Goal: Task Accomplishment & Management: Use online tool/utility

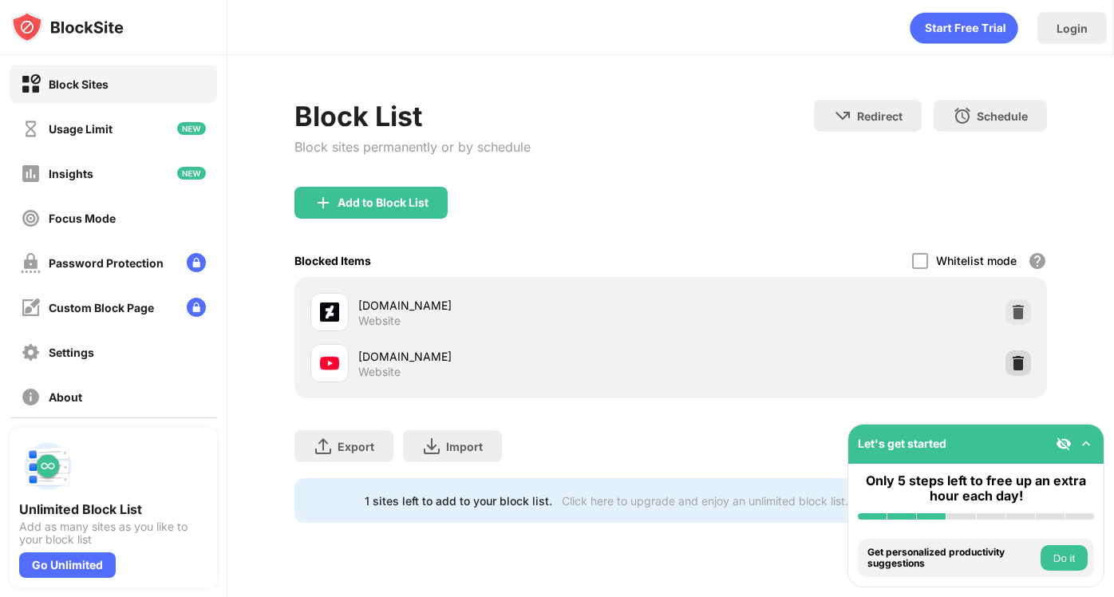
click at [1018, 367] on img at bounding box center [1018, 363] width 16 height 16
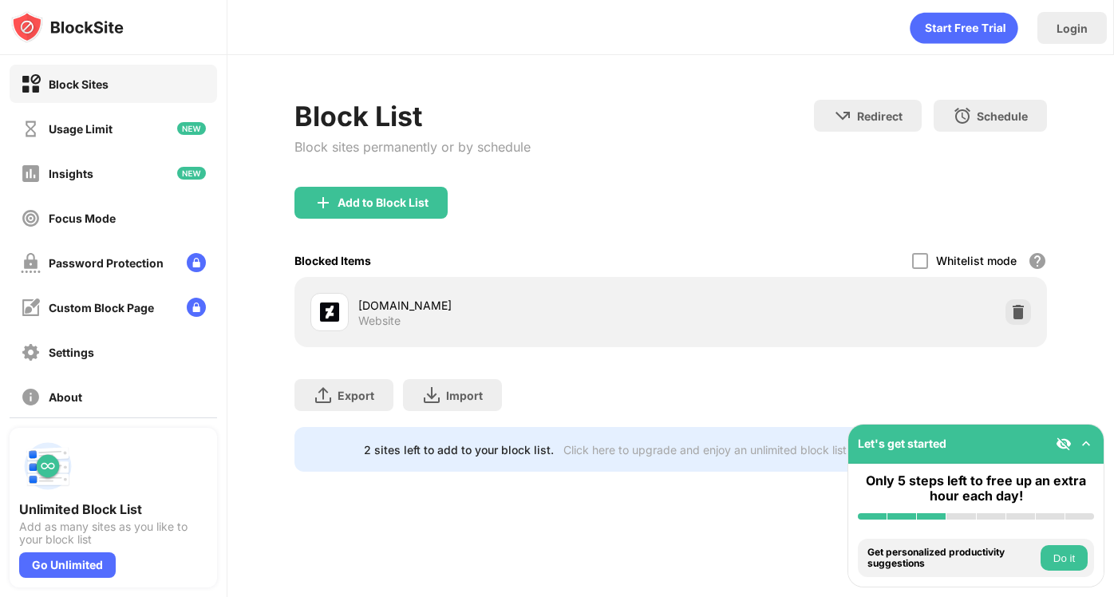
click at [678, 144] on div "Block List Block sites permanently or by schedule Redirect Choose a site to be …" at bounding box center [670, 143] width 753 height 87
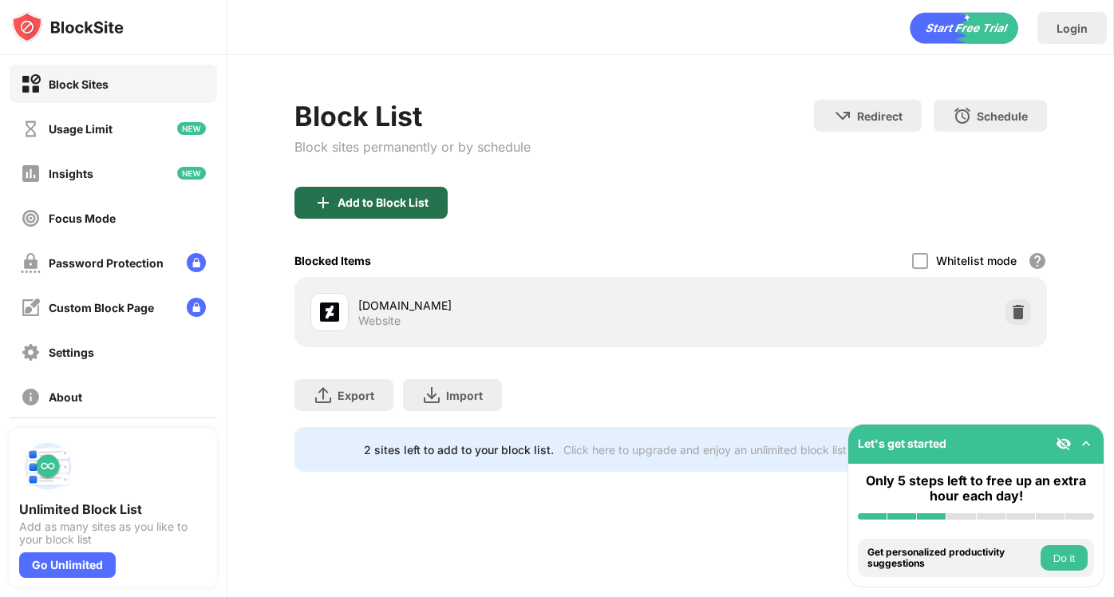
click at [400, 196] on div "Add to Block List" at bounding box center [383, 202] width 91 height 13
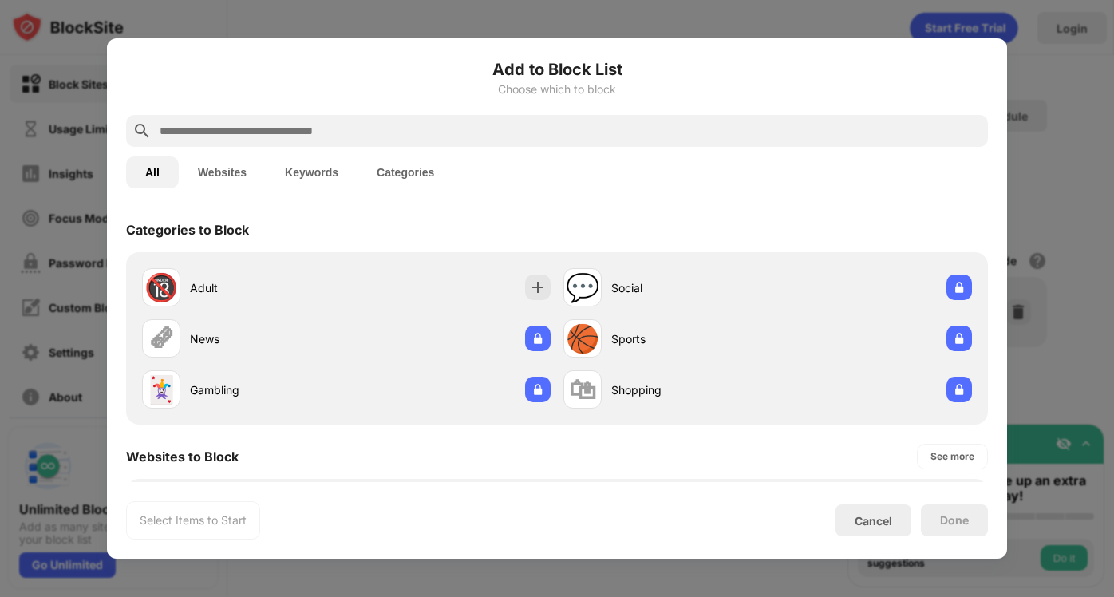
click at [419, 136] on input "text" at bounding box center [570, 130] width 824 height 19
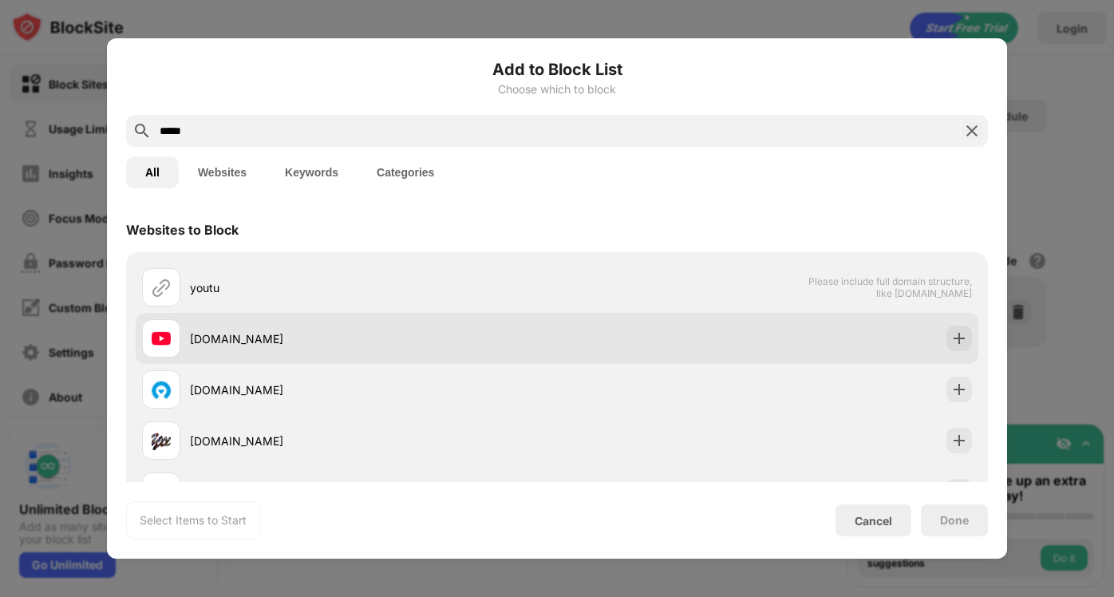
type input "*****"
click at [946, 340] on div at bounding box center [959, 339] width 26 height 26
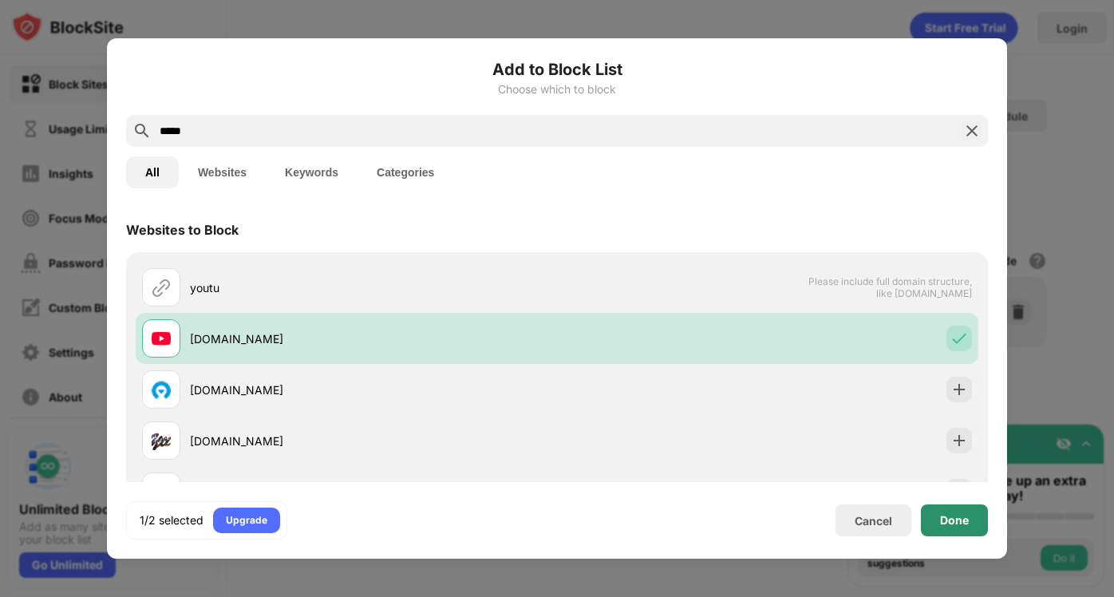
click at [954, 524] on div "Done" at bounding box center [954, 520] width 29 height 13
